Goal: Task Accomplishment & Management: Use online tool/utility

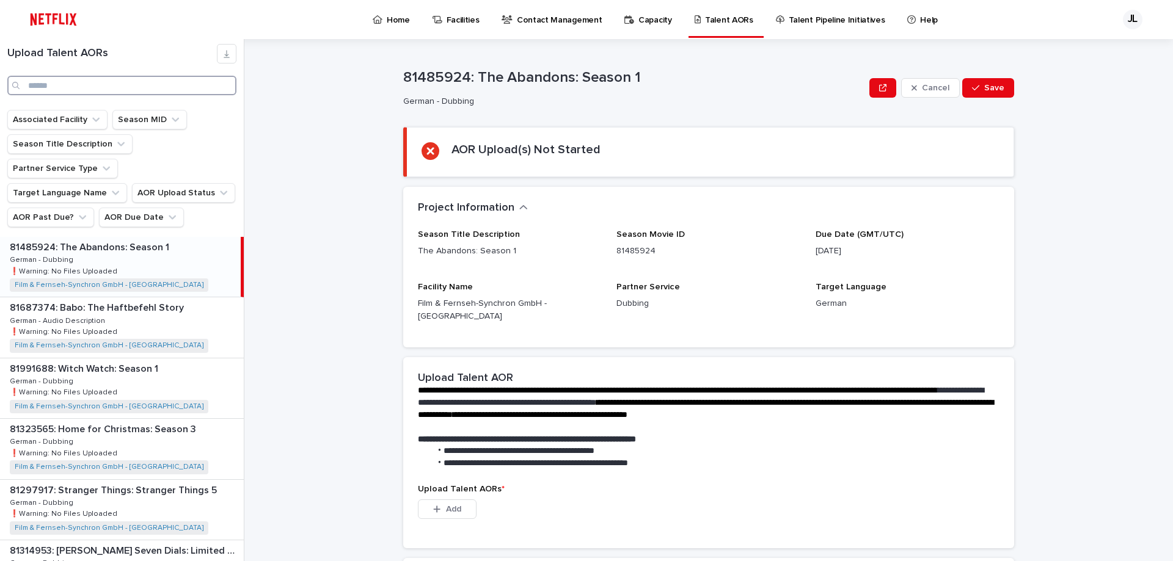
click at [68, 90] on input "Search" at bounding box center [121, 86] width 229 height 20
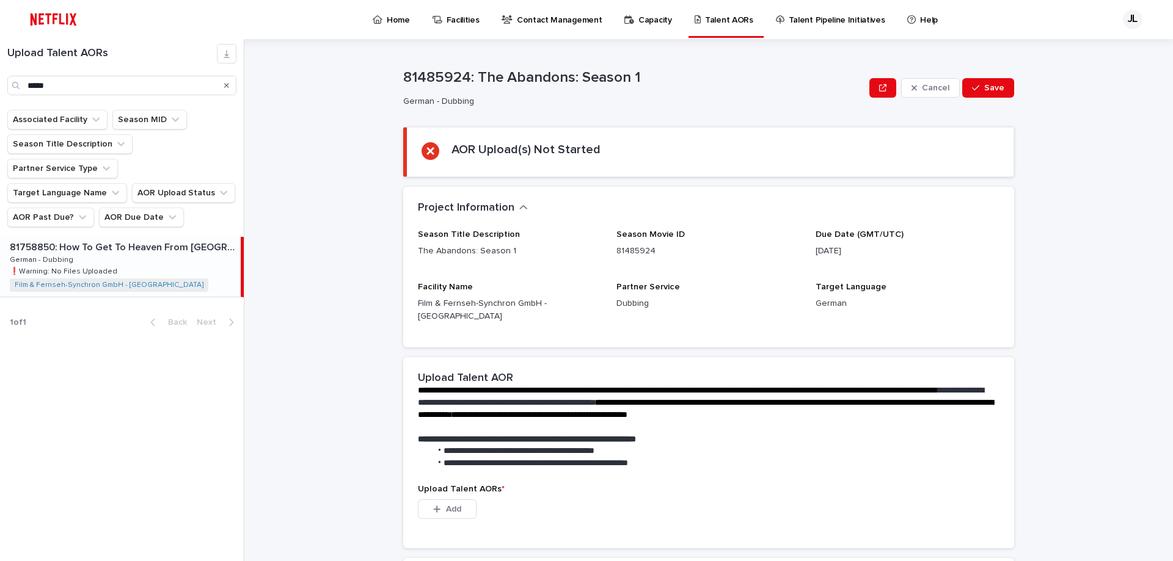
click at [110, 240] on div "81758850: How To Get To Heaven From [GEOGRAPHIC_DATA]: Season 1 81758850: How T…" at bounding box center [120, 267] width 241 height 60
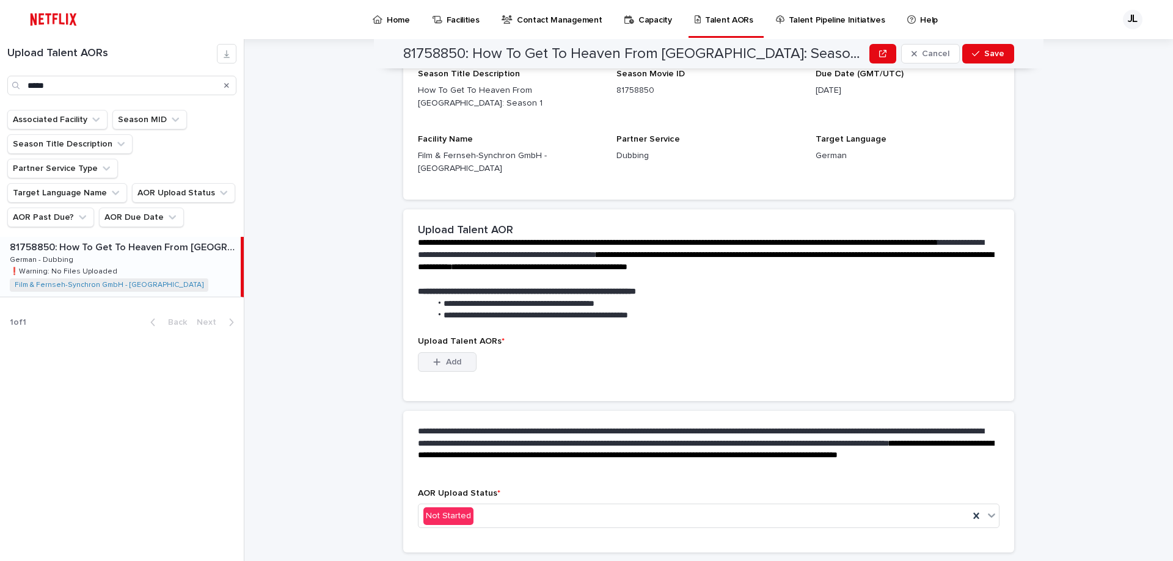
scroll to position [171, 0]
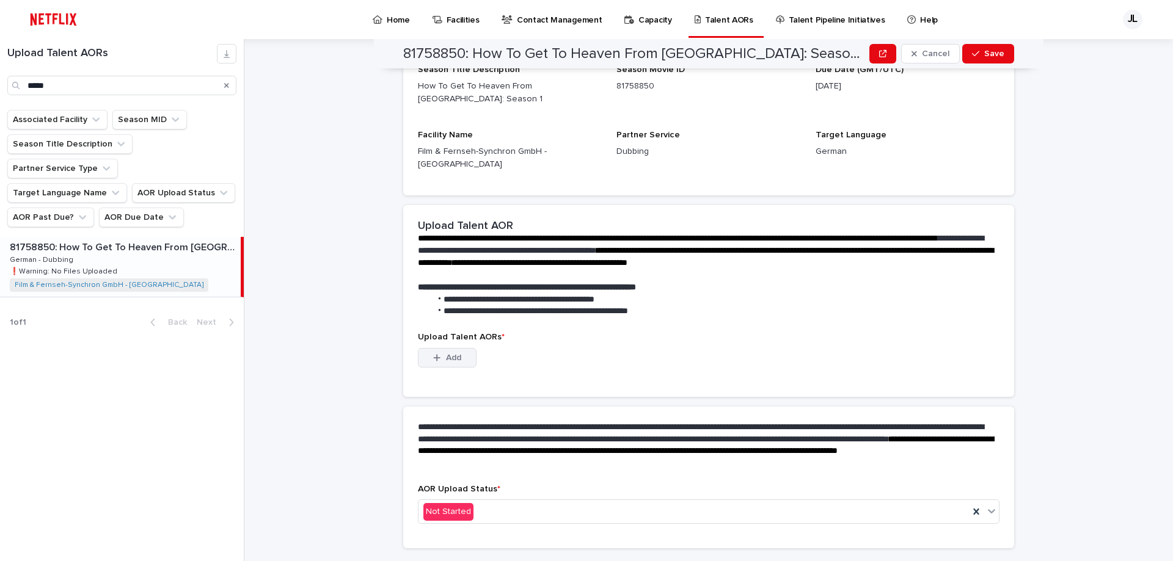
click at [447, 354] on span "Add" at bounding box center [453, 358] width 15 height 9
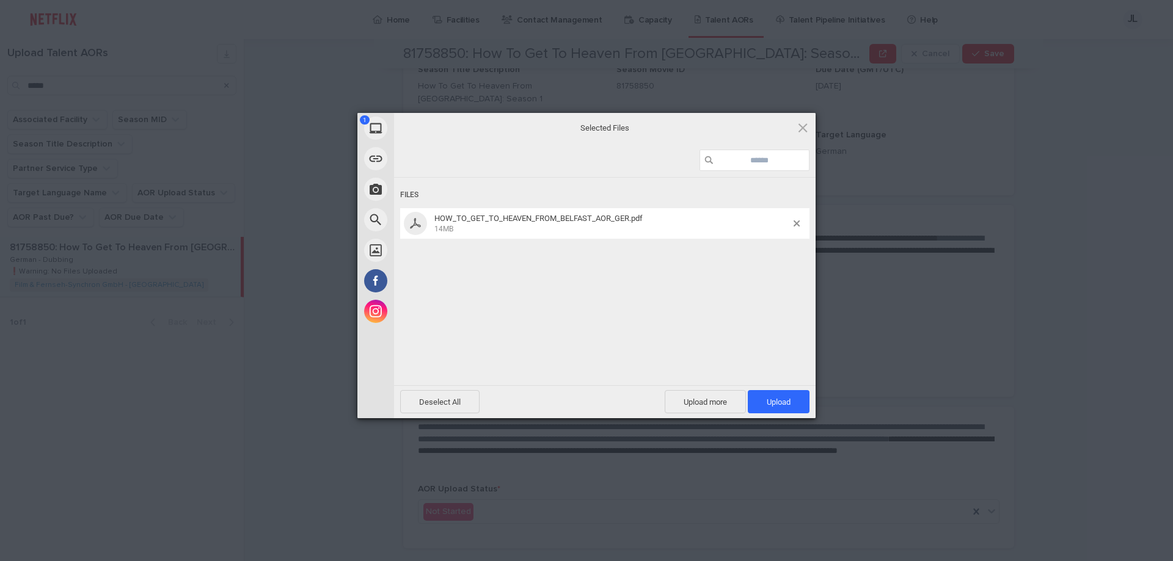
click at [473, 369] on div "Files HOW_TO_GET_TO_HEAVEN_FROM_BELFAST_AOR_GER.pdf 14MB" at bounding box center [604, 280] width 421 height 205
click at [781, 398] on span "Upload 1" at bounding box center [779, 401] width 62 height 23
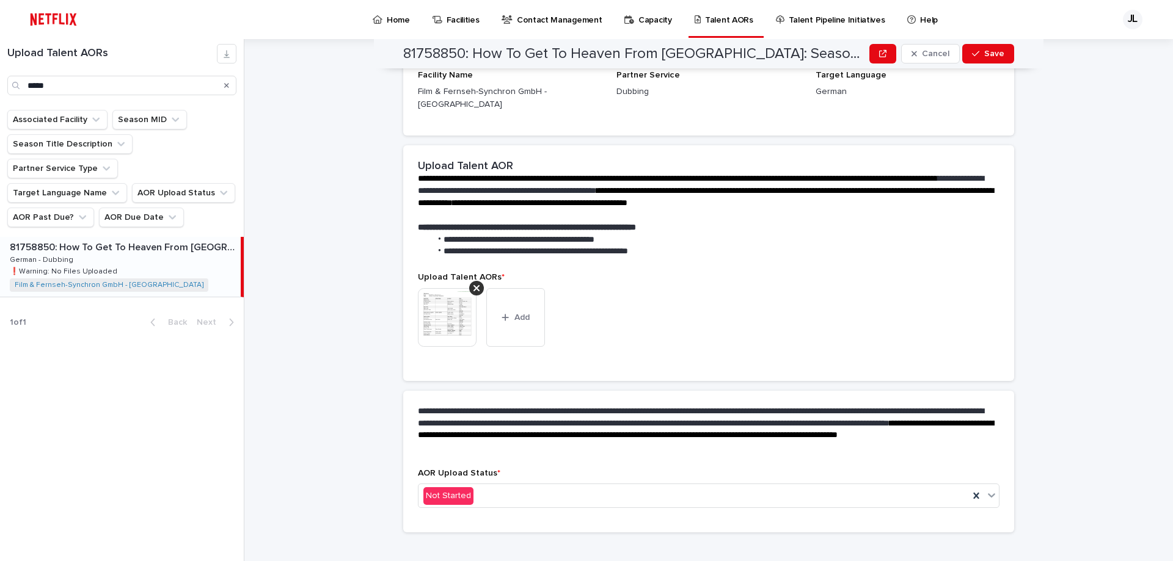
scroll to position [155, 0]
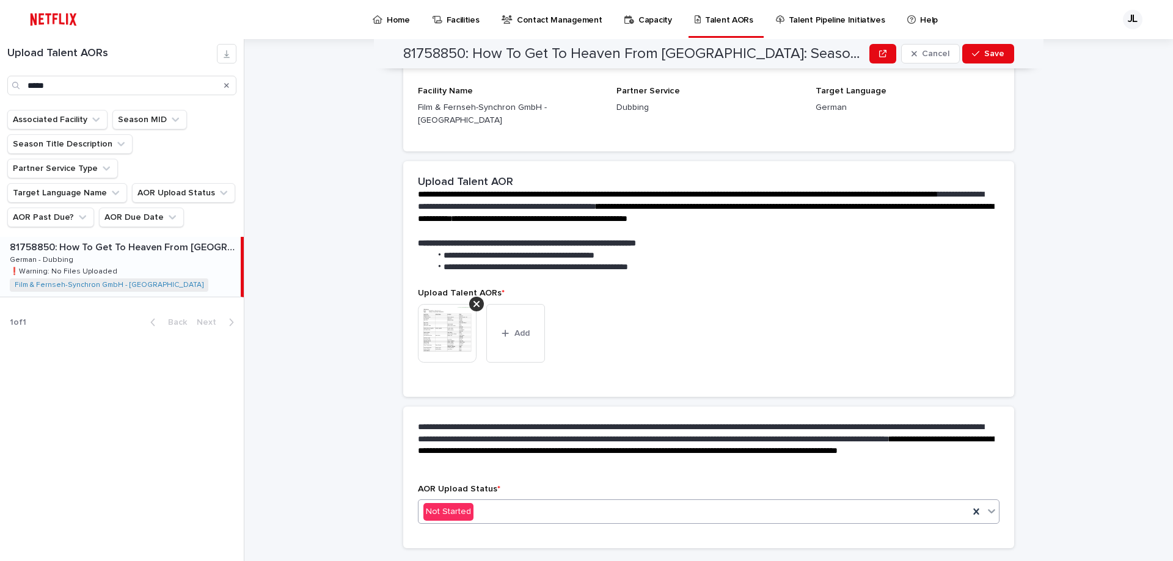
click at [475, 502] on div "Not Started" at bounding box center [693, 512] width 550 height 20
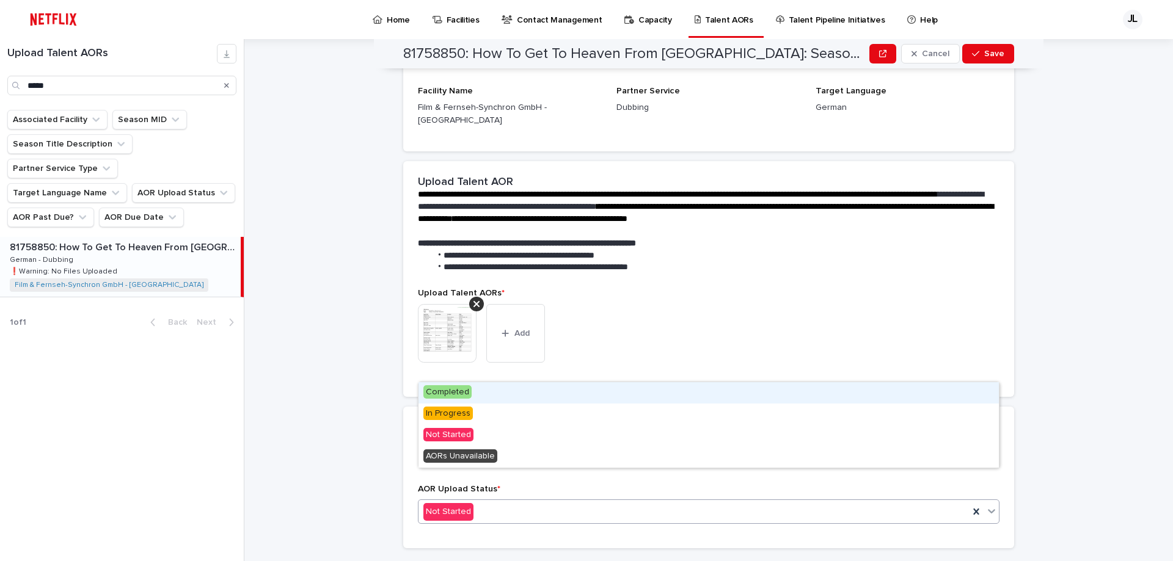
click at [446, 398] on span "Completed" at bounding box center [447, 391] width 48 height 13
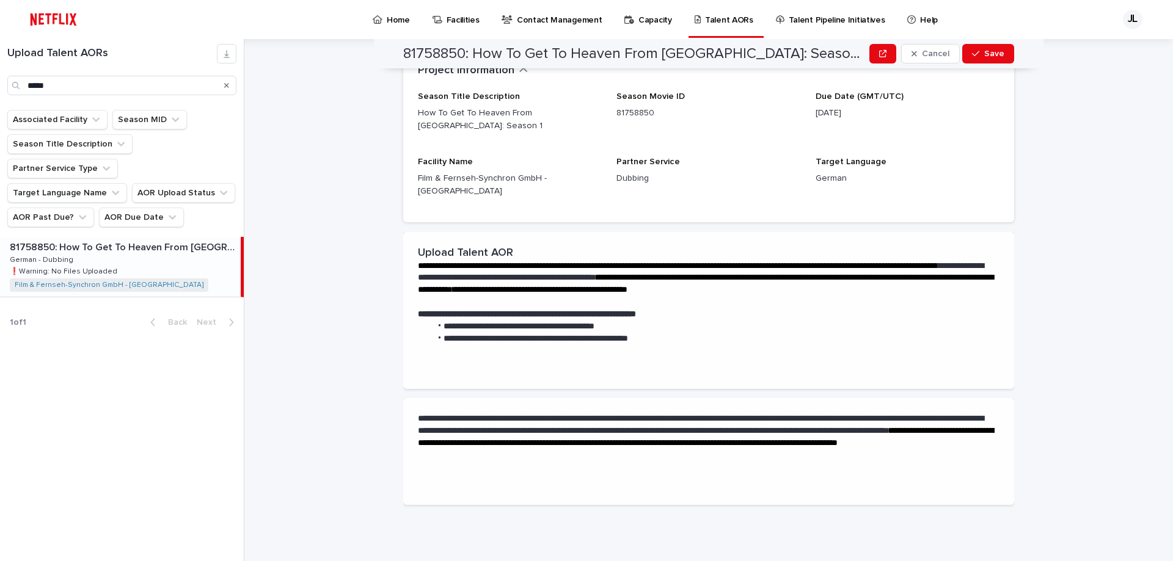
scroll to position [0, 0]
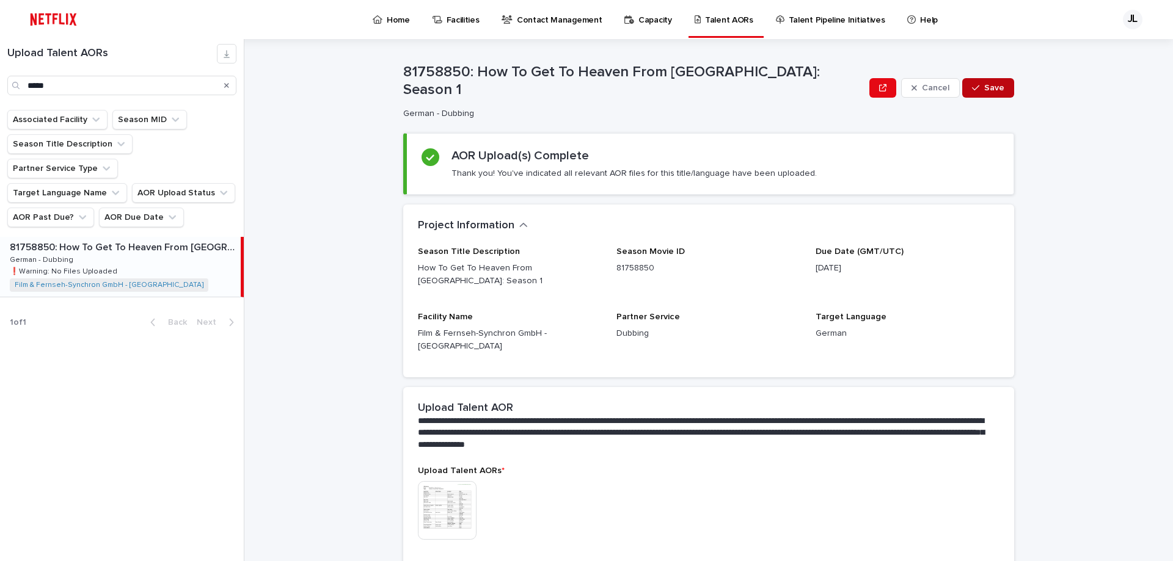
click at [987, 92] on button "Save" at bounding box center [988, 88] width 52 height 20
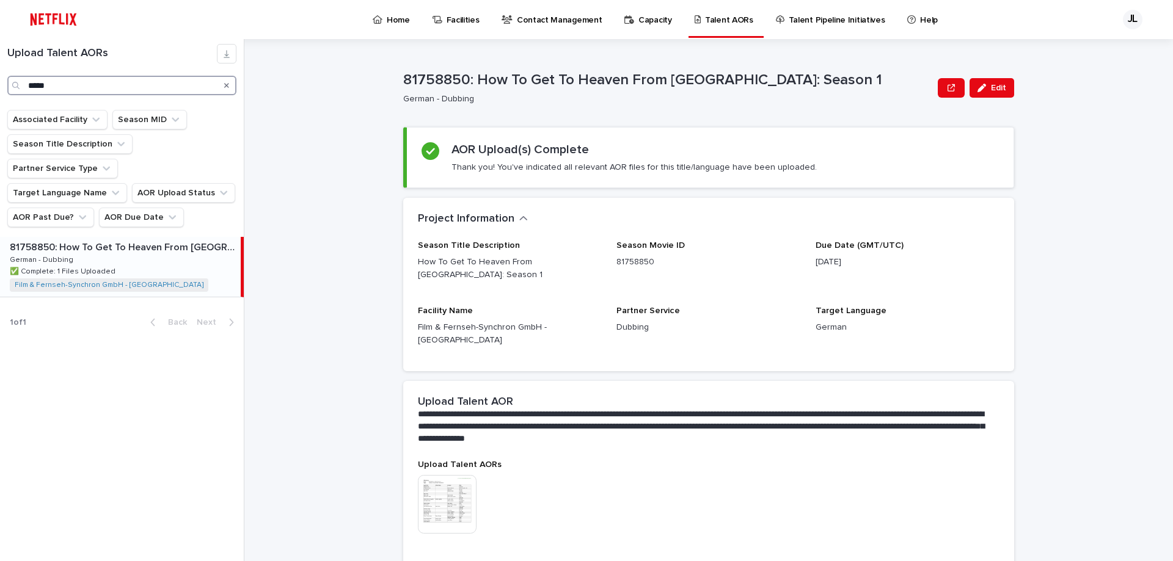
drag, startPoint x: 36, startPoint y: 85, endPoint x: 0, endPoint y: 82, distance: 36.1
click at [7, 82] on input "*****" at bounding box center [121, 86] width 229 height 20
type input "******"
click at [146, 237] on div "81788398: Lefter: The Story of The Ordinarius 81788398: [PERSON_NAME]: The Stor…" at bounding box center [120, 267] width 241 height 60
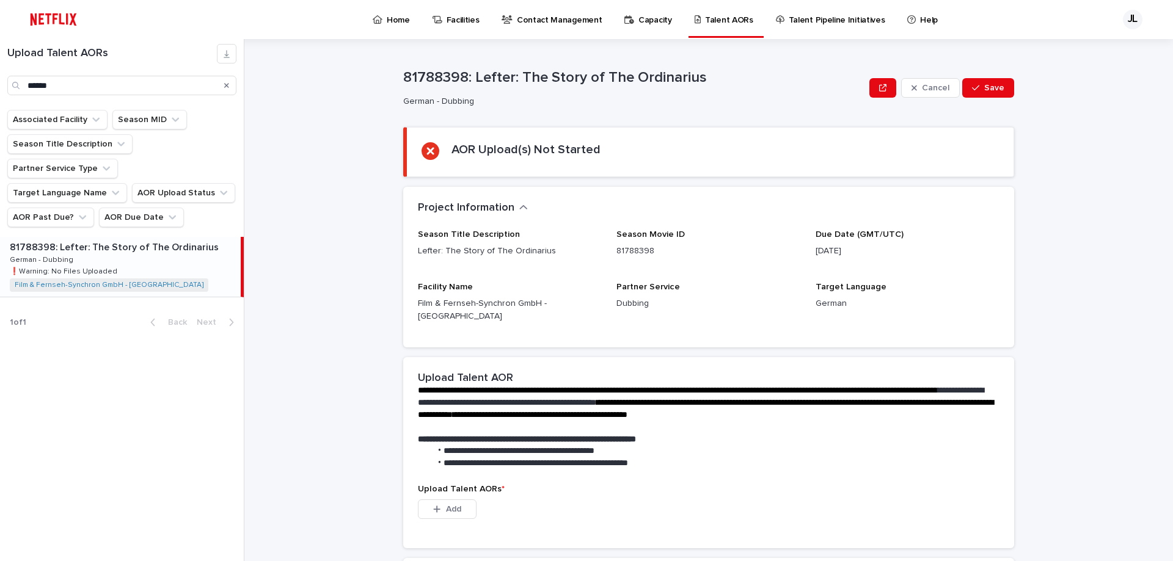
scroll to position [171, 0]
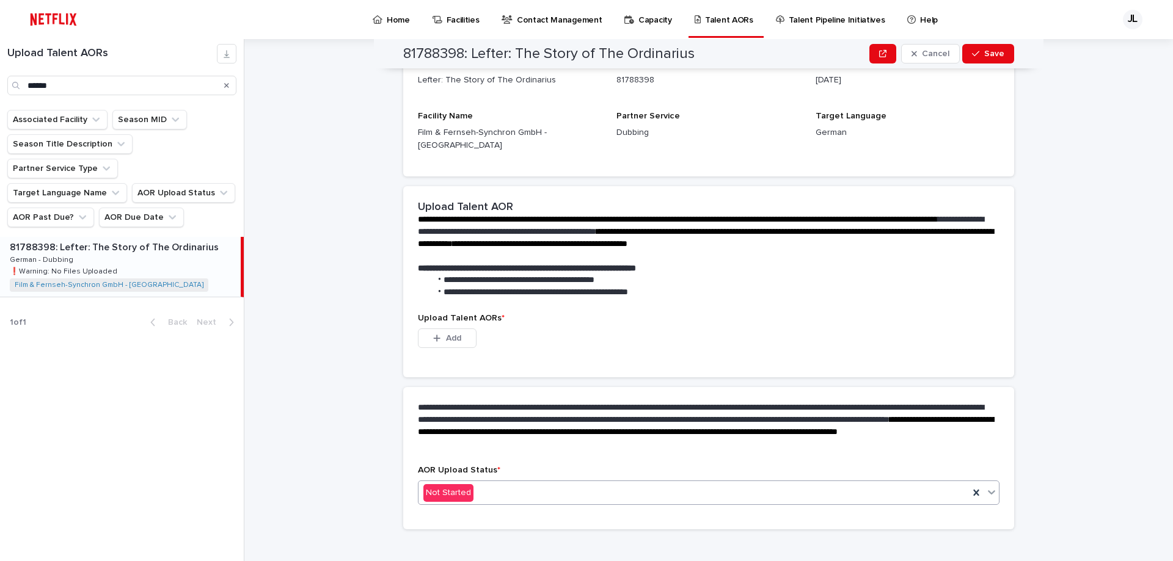
click at [478, 483] on div "Not Started" at bounding box center [693, 493] width 550 height 20
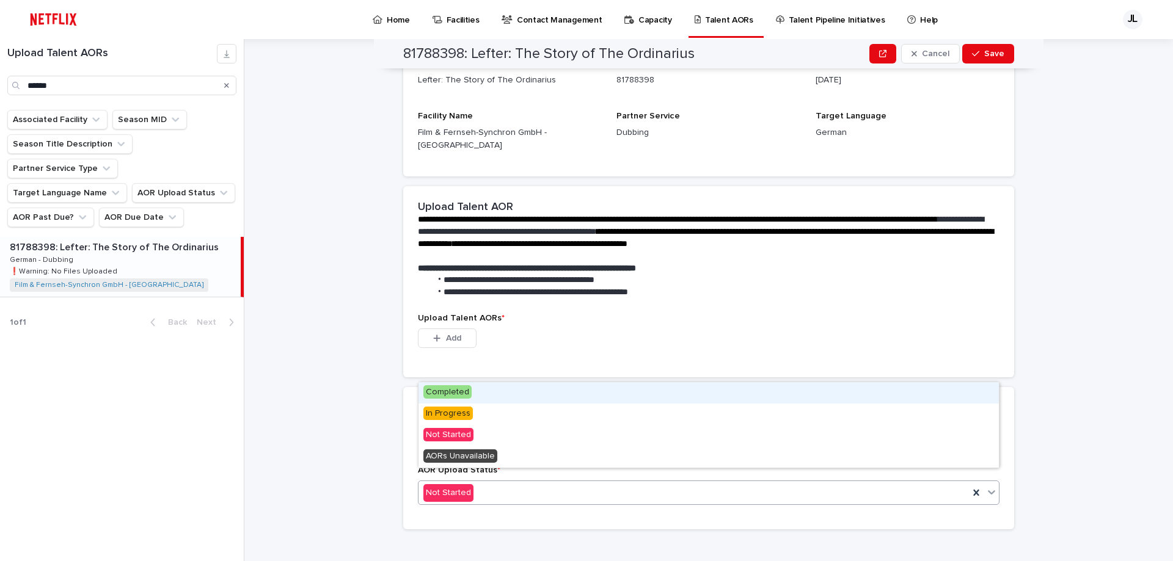
click at [456, 394] on span "Completed" at bounding box center [447, 391] width 48 height 13
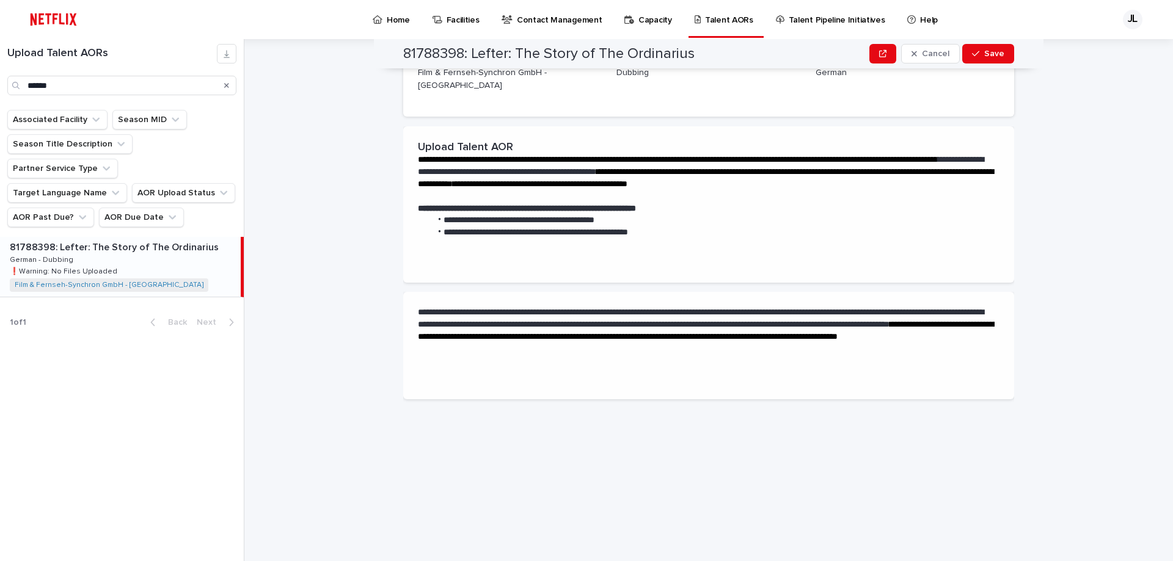
scroll to position [0, 0]
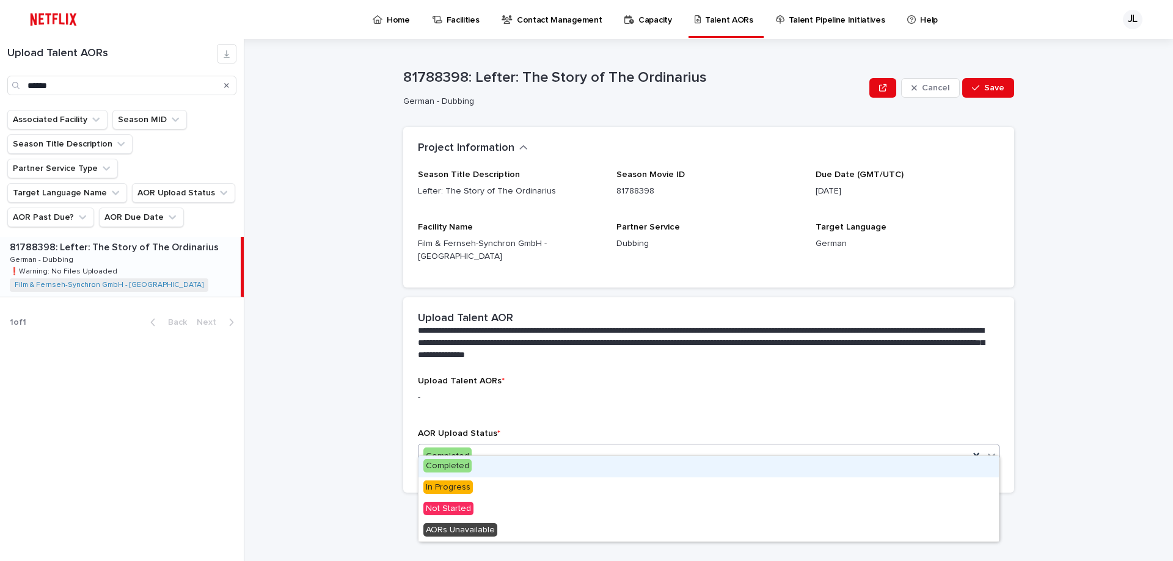
click at [494, 446] on div "Completed" at bounding box center [693, 456] width 550 height 20
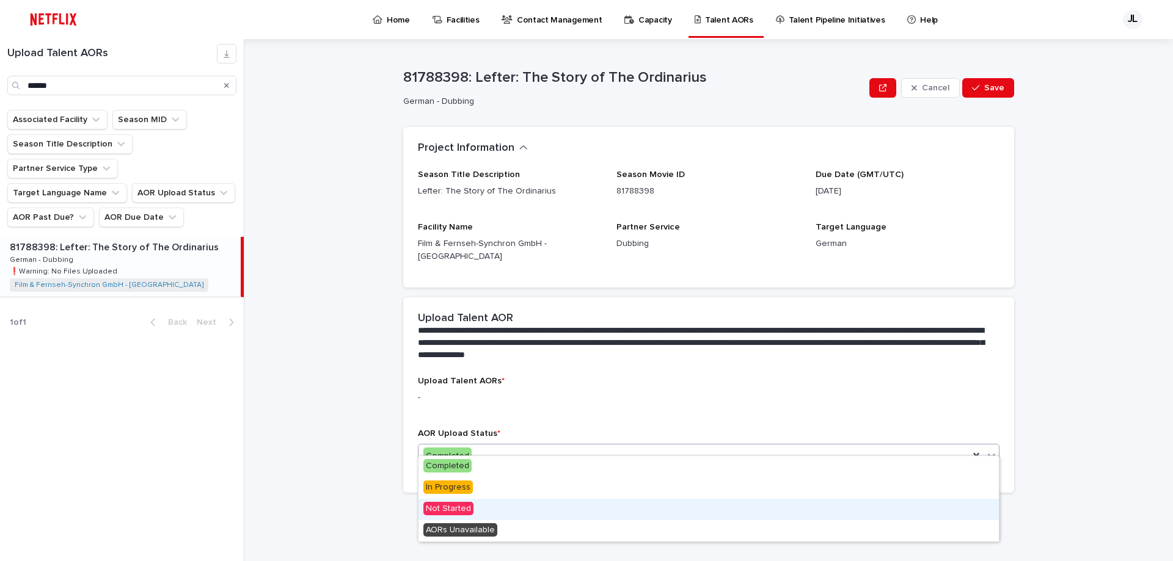
click at [462, 511] on span "Not Started" at bounding box center [448, 508] width 50 height 13
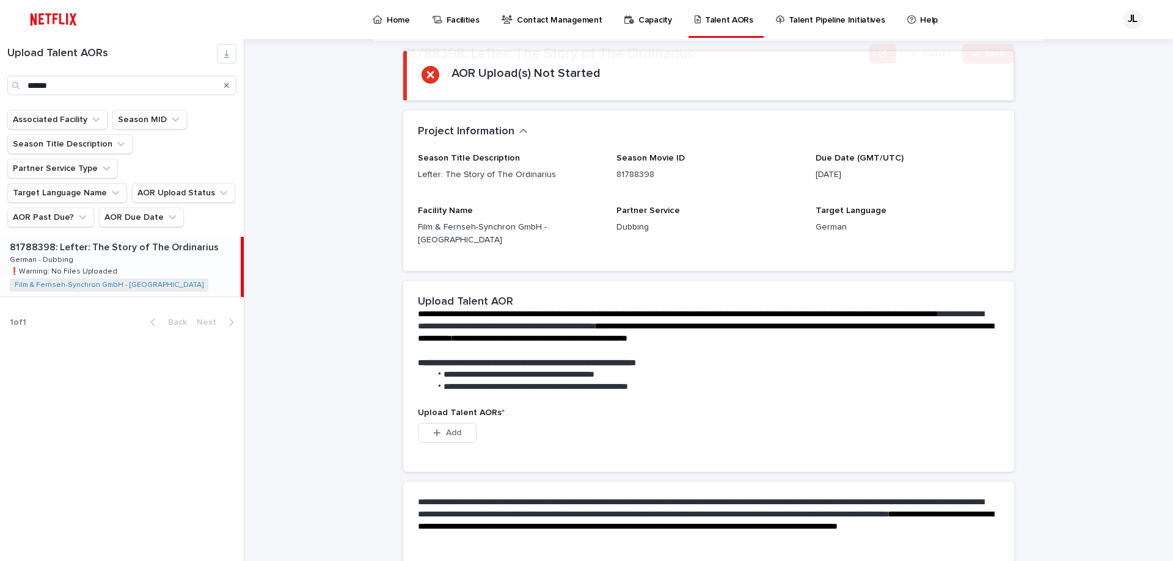
scroll to position [103, 0]
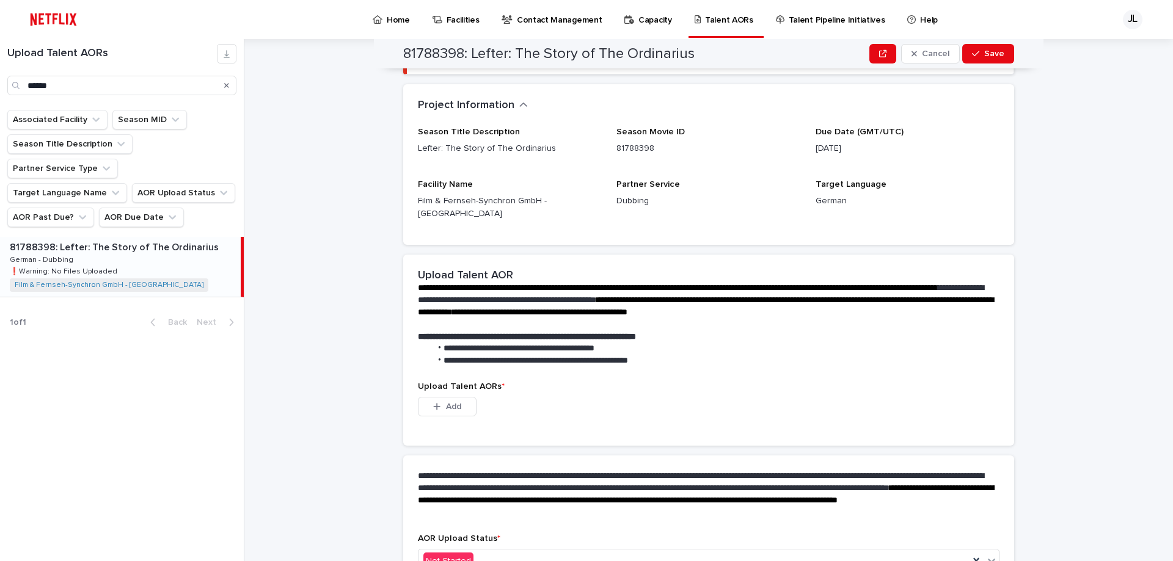
click at [445, 382] on div "Upload Talent AORs * This file cannot be opened Download File Add" at bounding box center [708, 406] width 581 height 49
click at [451, 402] on span "Add" at bounding box center [453, 406] width 15 height 9
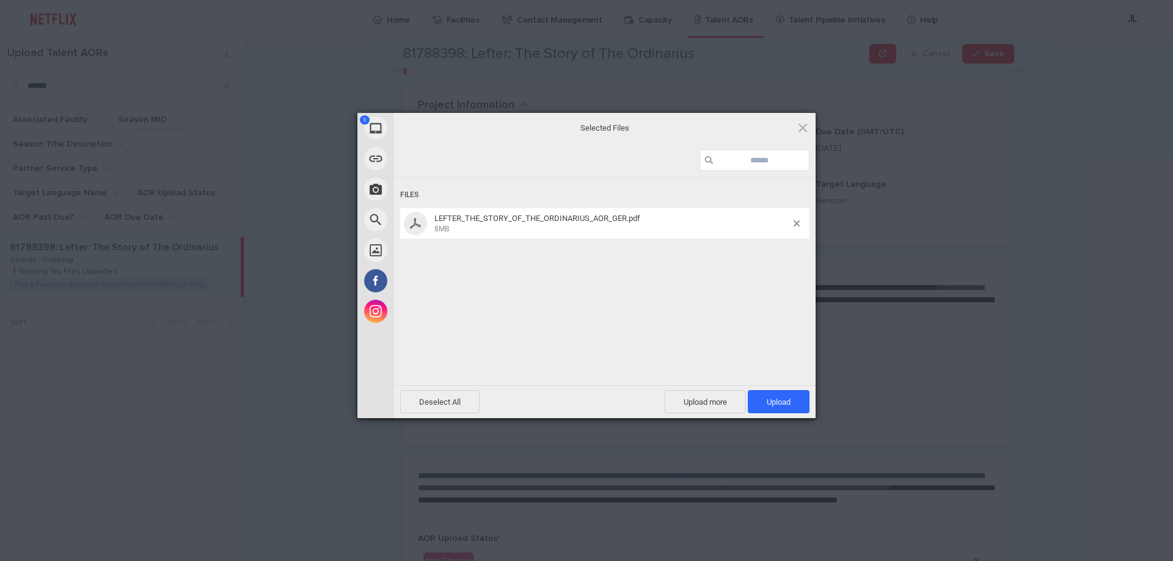
click at [509, 268] on div "Files LEFTER_THE_STORY_OF_THE_ORDINARIUS_AOR_GER.pdf 8MB" at bounding box center [604, 280] width 421 height 205
click at [784, 392] on span "Upload 1" at bounding box center [779, 401] width 62 height 23
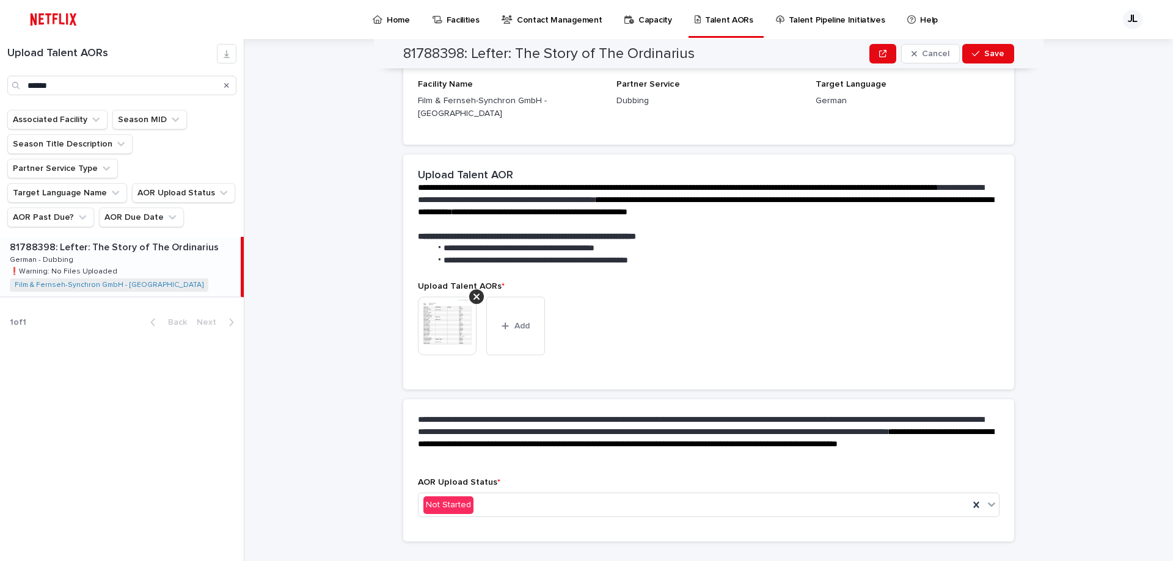
scroll to position [155, 0]
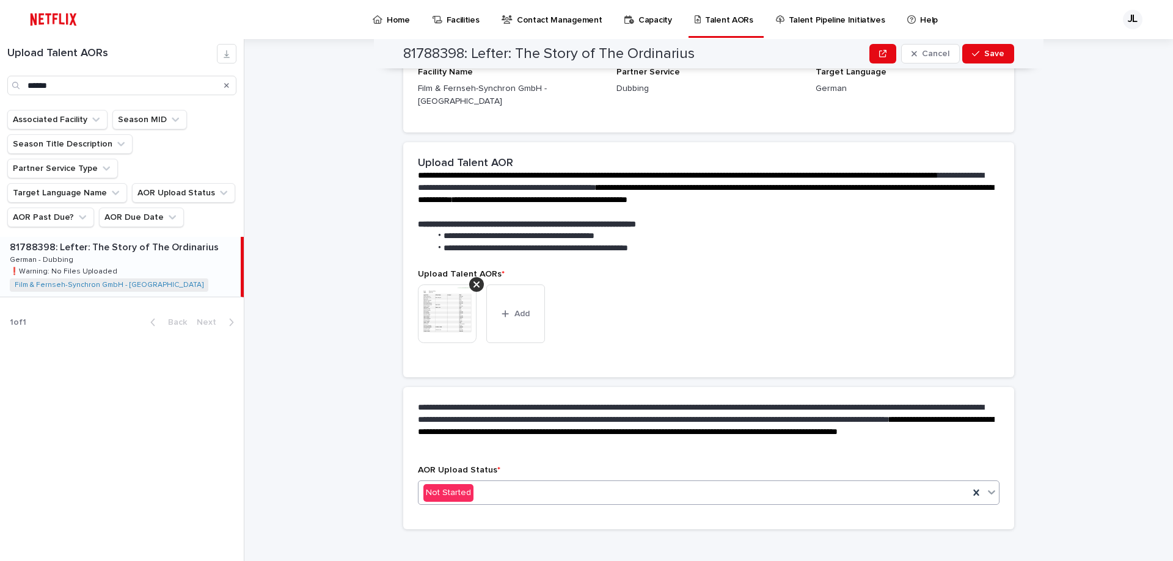
click at [485, 483] on div "Not Started" at bounding box center [693, 493] width 550 height 20
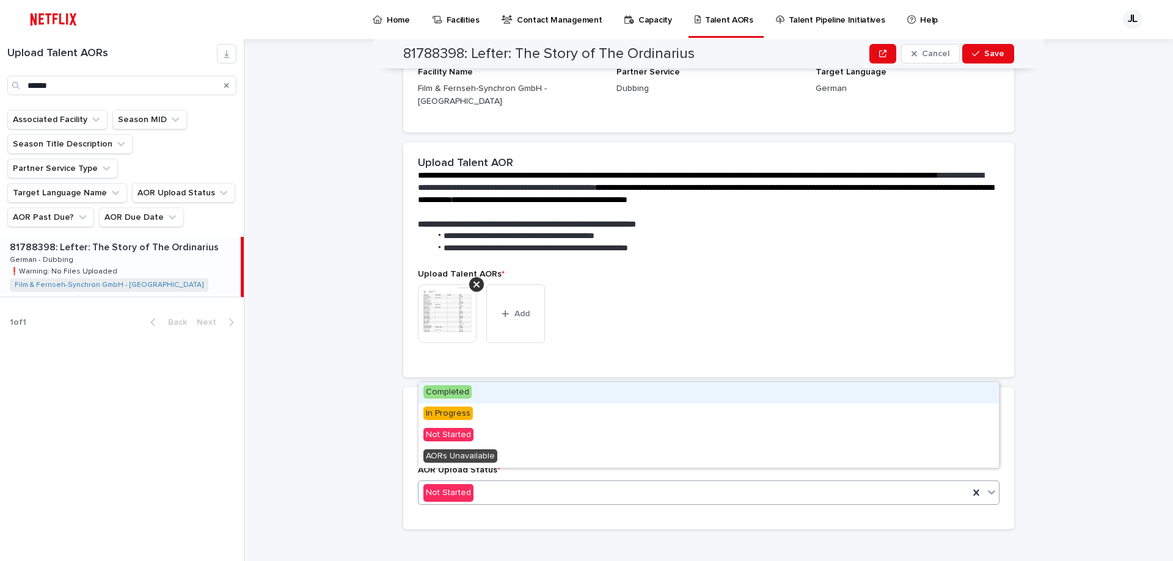
click at [448, 396] on span "Completed" at bounding box center [447, 391] width 48 height 13
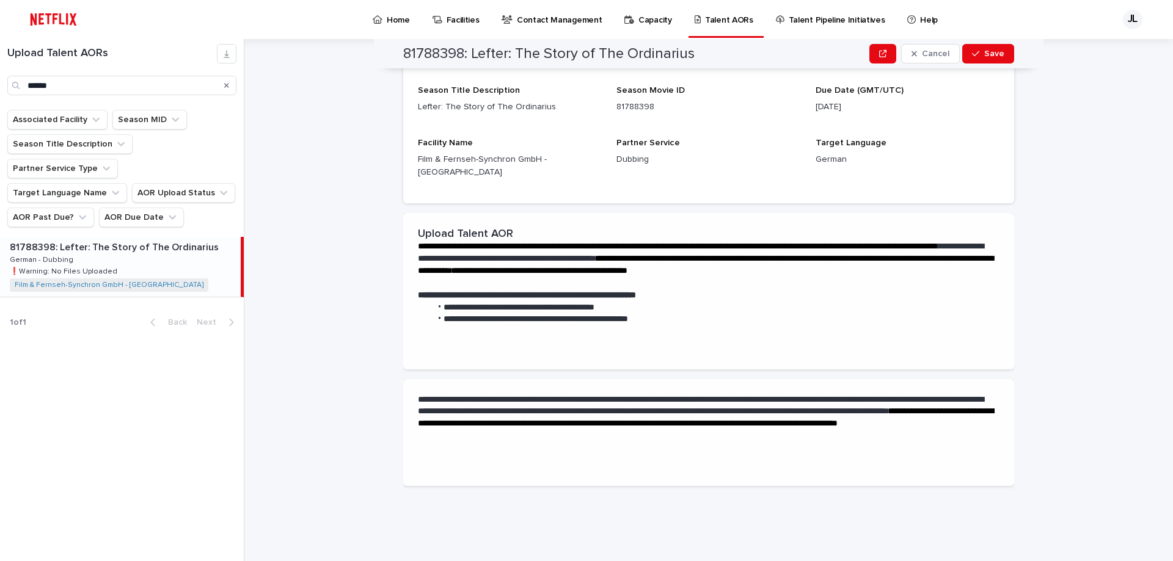
scroll to position [0, 0]
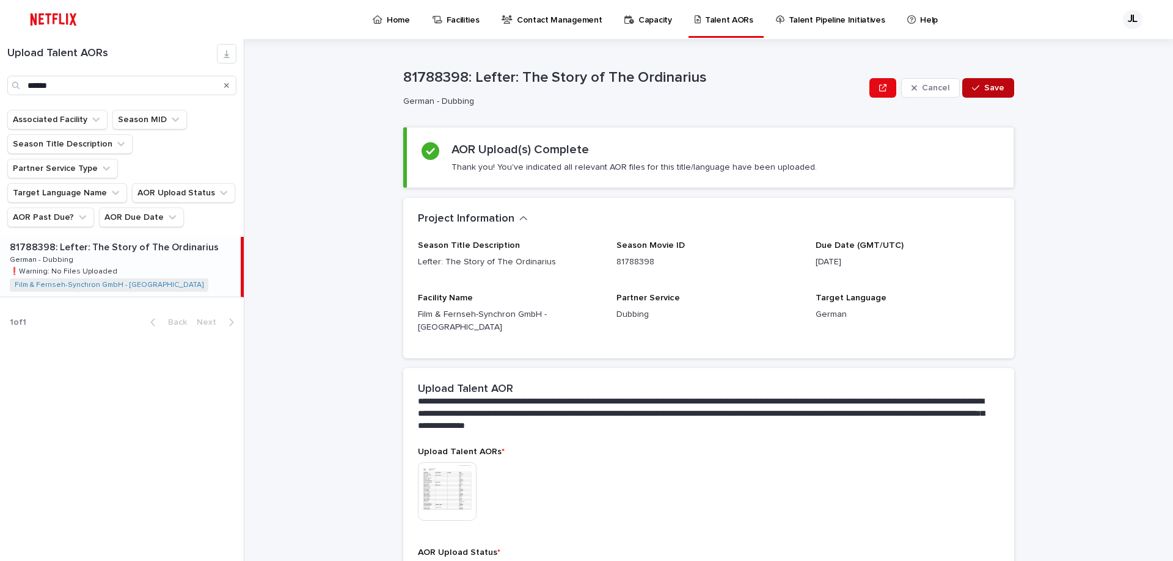
click at [1001, 87] on span "Save" at bounding box center [994, 88] width 20 height 9
